Goal: Transaction & Acquisition: Purchase product/service

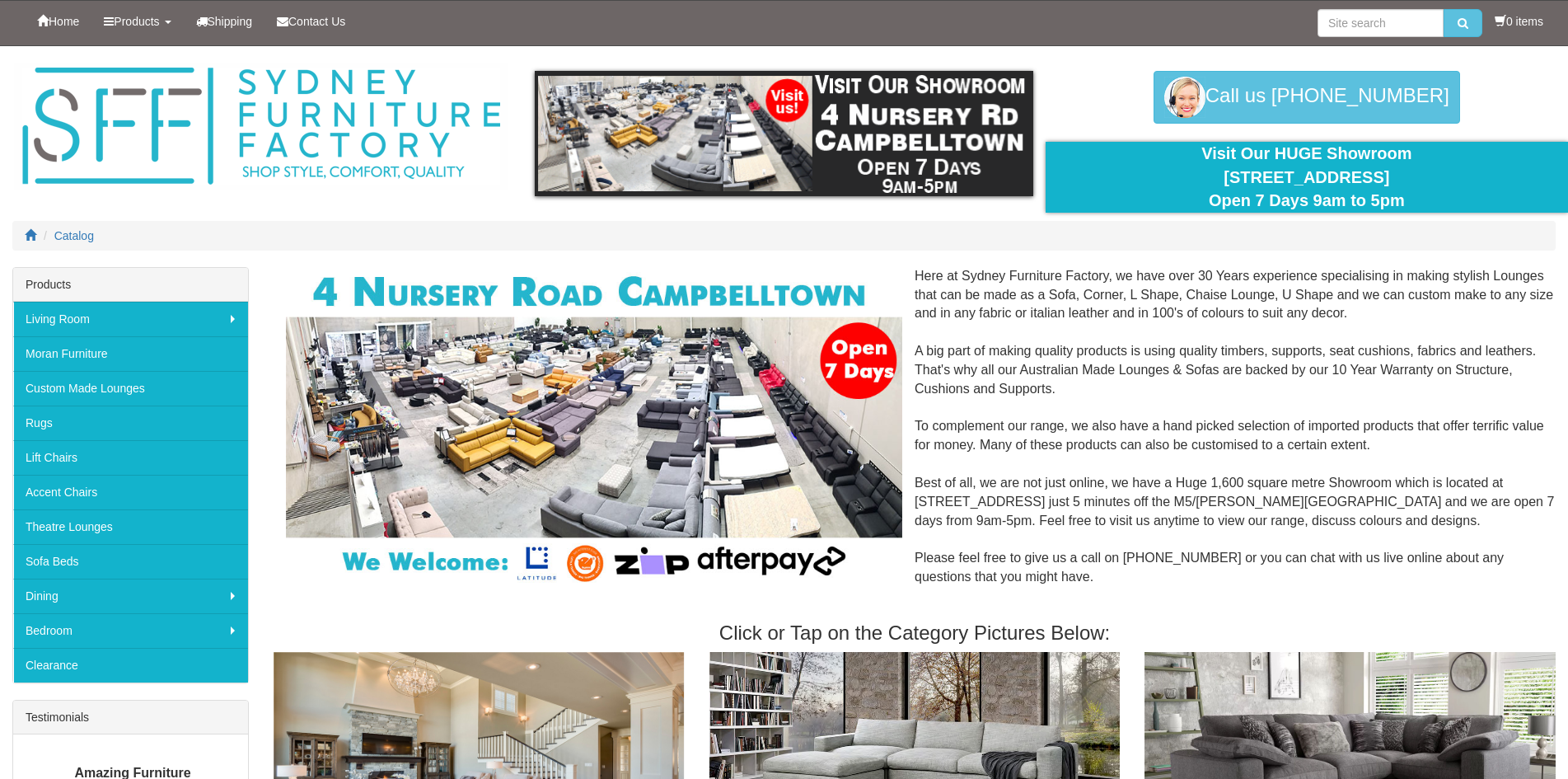
drag, startPoint x: 1558, startPoint y: 1, endPoint x: 959, endPoint y: 34, distance: 599.9
click at [959, 34] on div "Home Products Living Room Lounges Sofas Australian Made Lounges Corner Modular …" at bounding box center [784, 23] width 1543 height 45
click at [1362, 29] on input "search" at bounding box center [1380, 23] width 126 height 28
type input "sofa bed"
click at [1444, 9] on button "submit" at bounding box center [1463, 23] width 39 height 28
